Goal: Check status: Check status

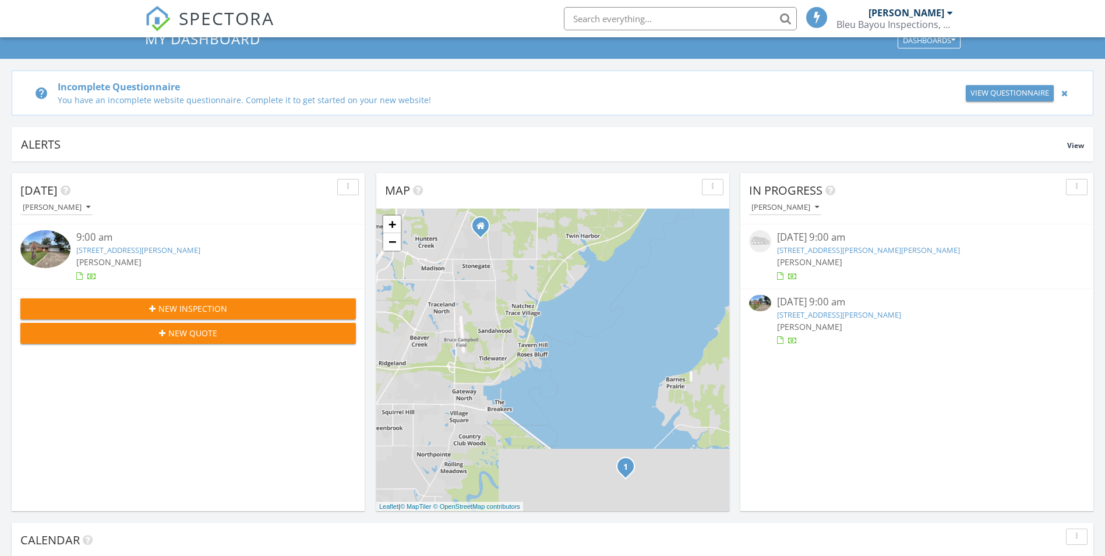
scroll to position [117, 0]
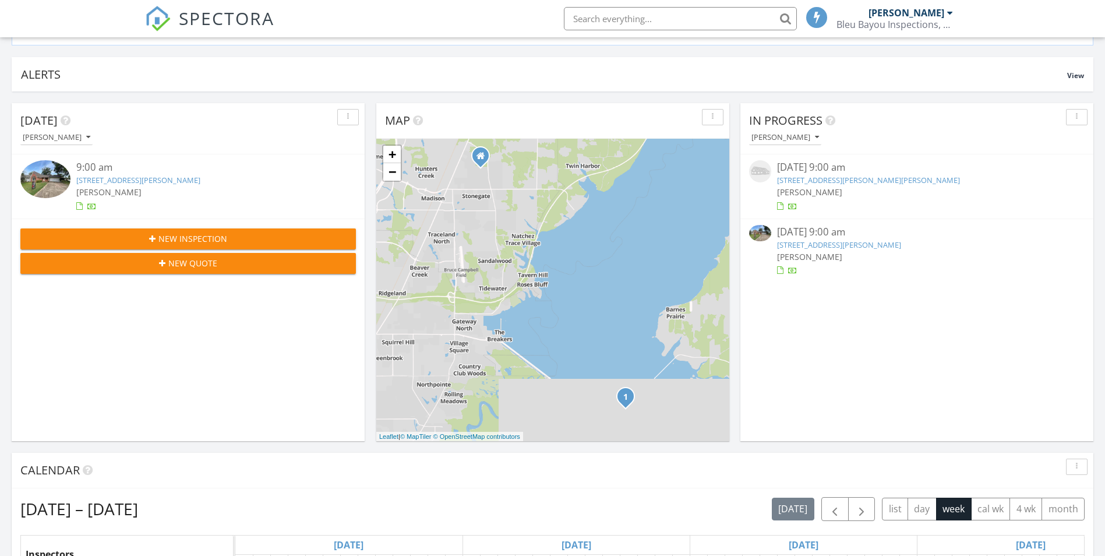
click at [809, 231] on div "08/27/25 9:00 am" at bounding box center [917, 232] width 280 height 15
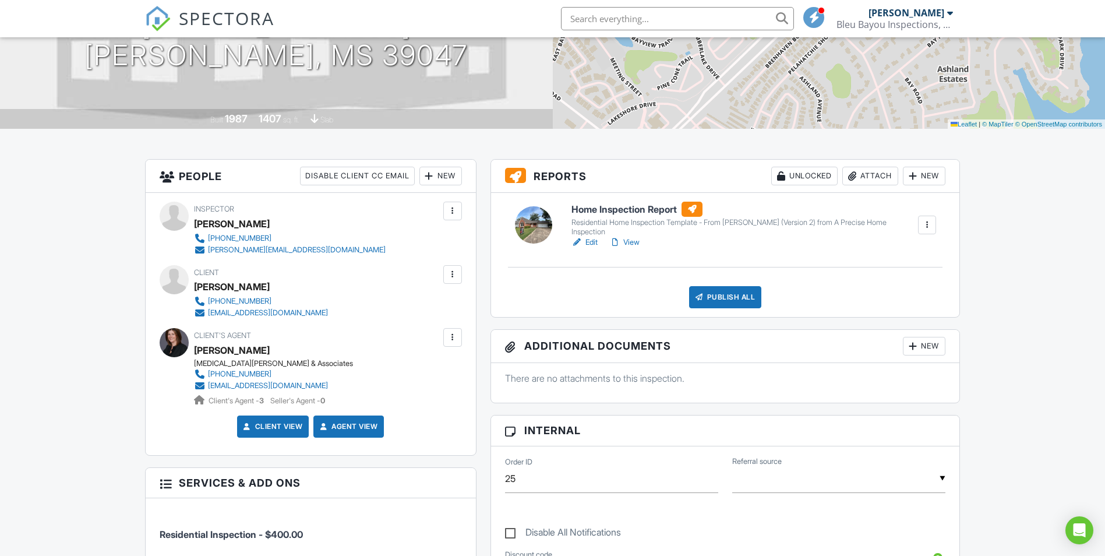
scroll to position [175, 0]
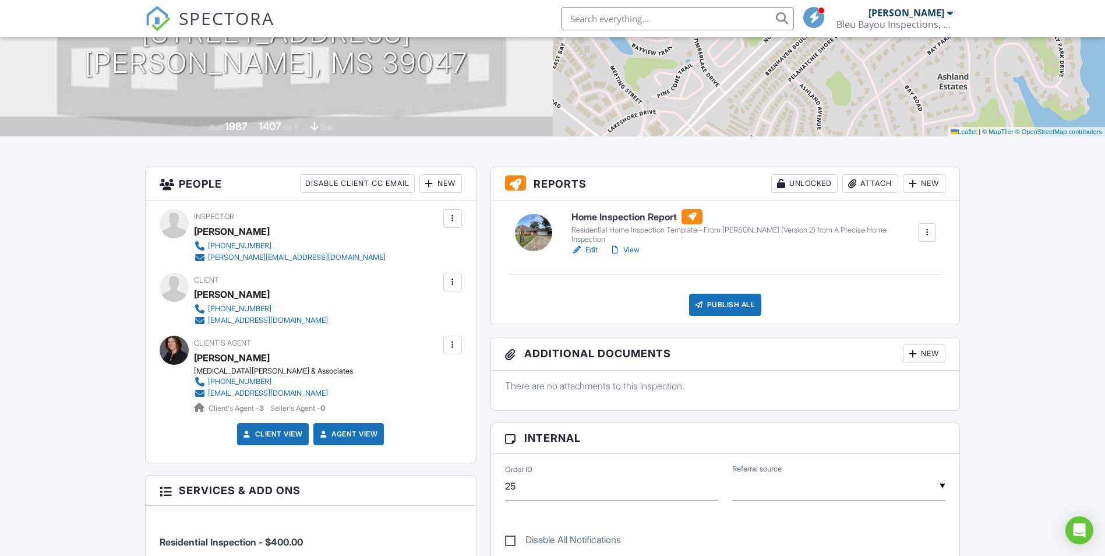
click at [629, 248] on link "View" at bounding box center [624, 250] width 30 height 12
